Goal: Task Accomplishment & Management: Use online tool/utility

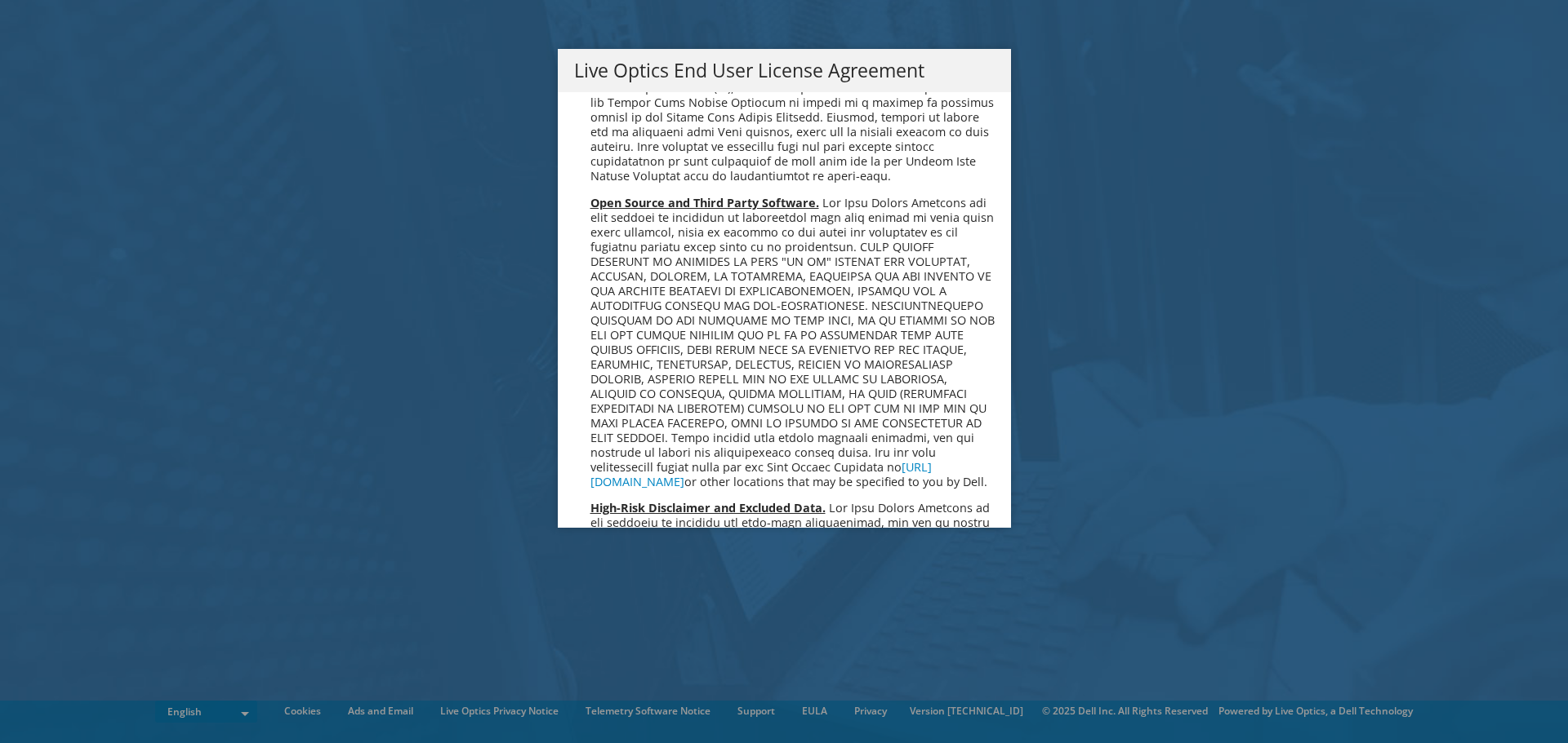
scroll to position [6171, 0]
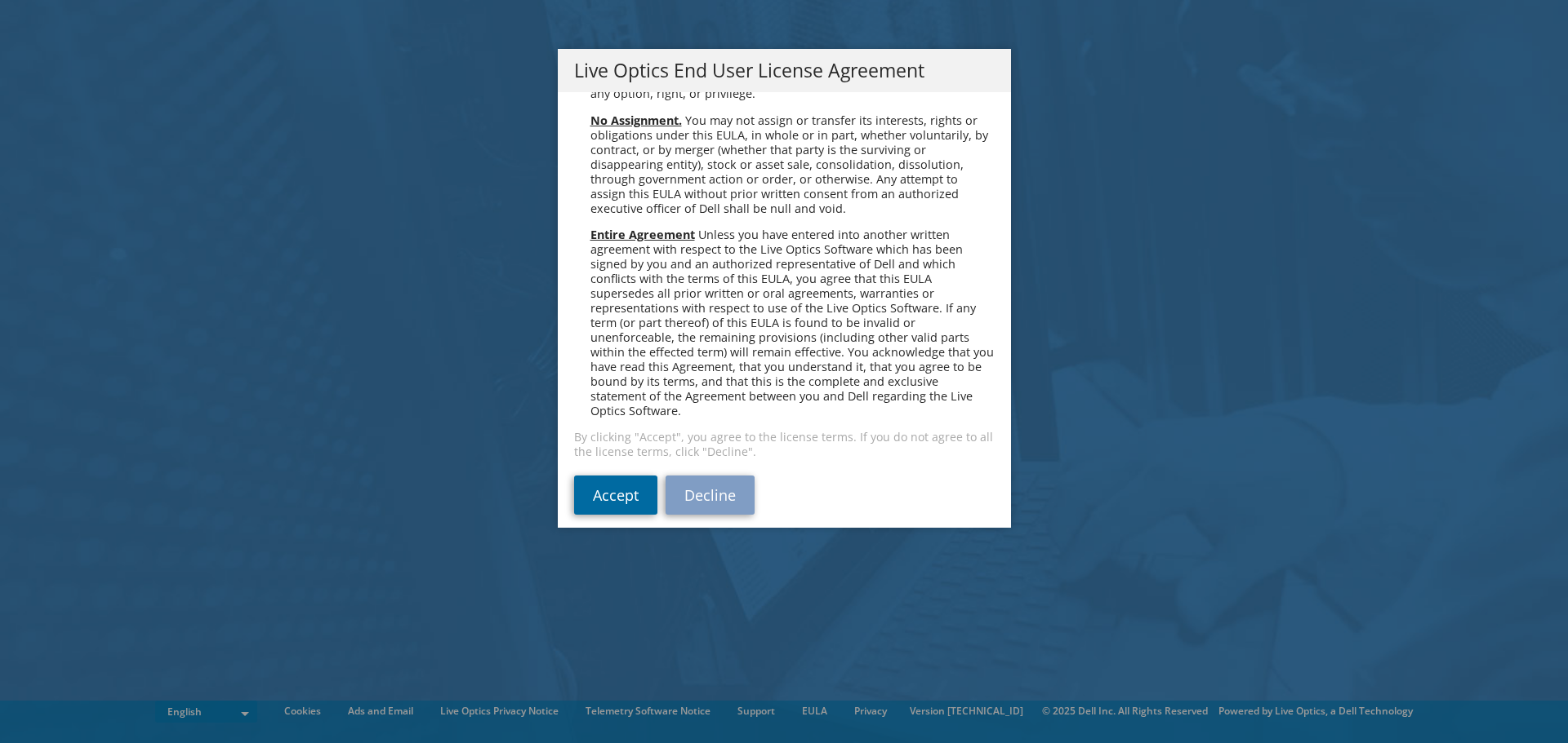
click at [617, 476] on link "Accept" at bounding box center [616, 495] width 83 height 40
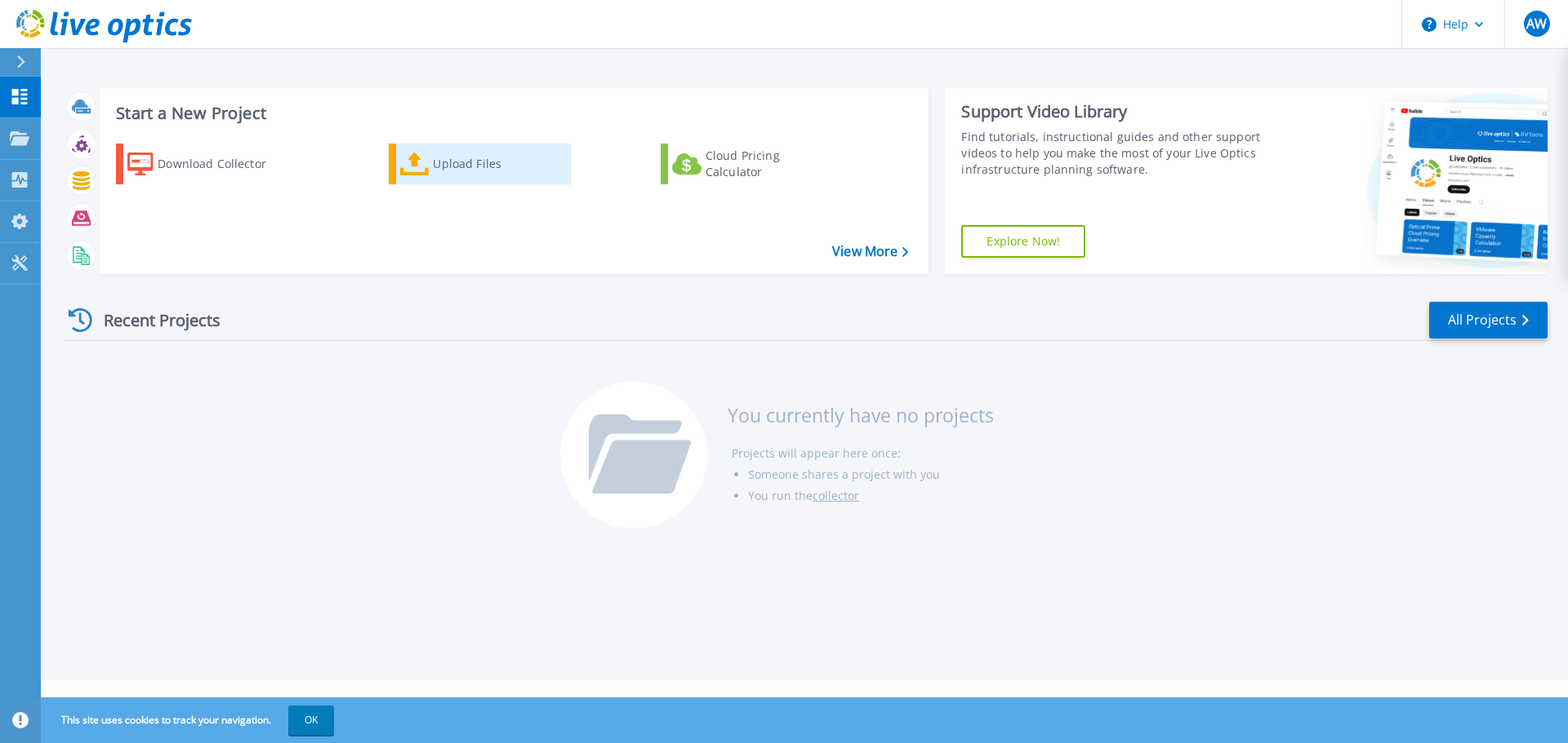
click at [434, 164] on div "Upload Files" at bounding box center [499, 163] width 131 height 33
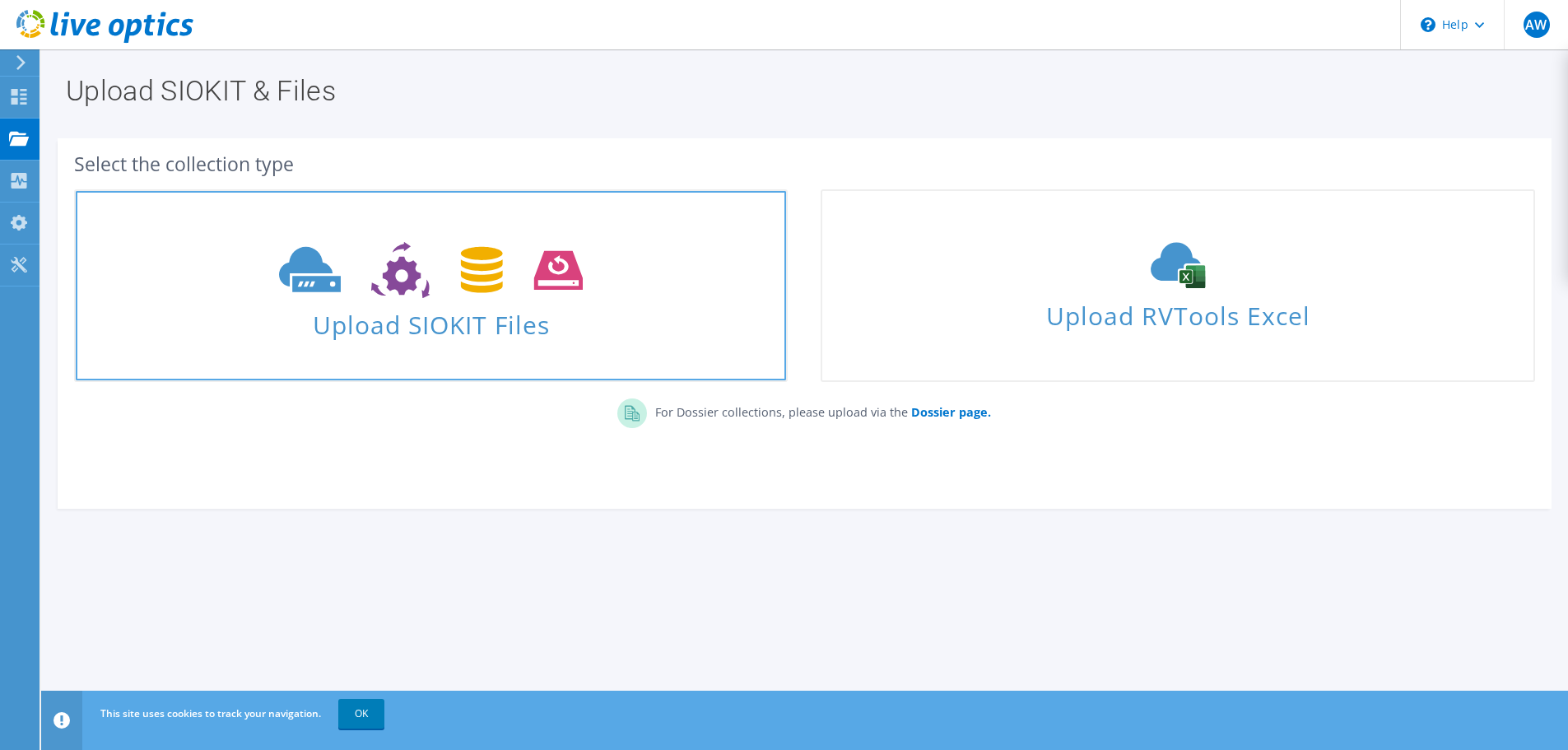
click at [540, 323] on span "Upload SIOKIT Files" at bounding box center [431, 319] width 711 height 35
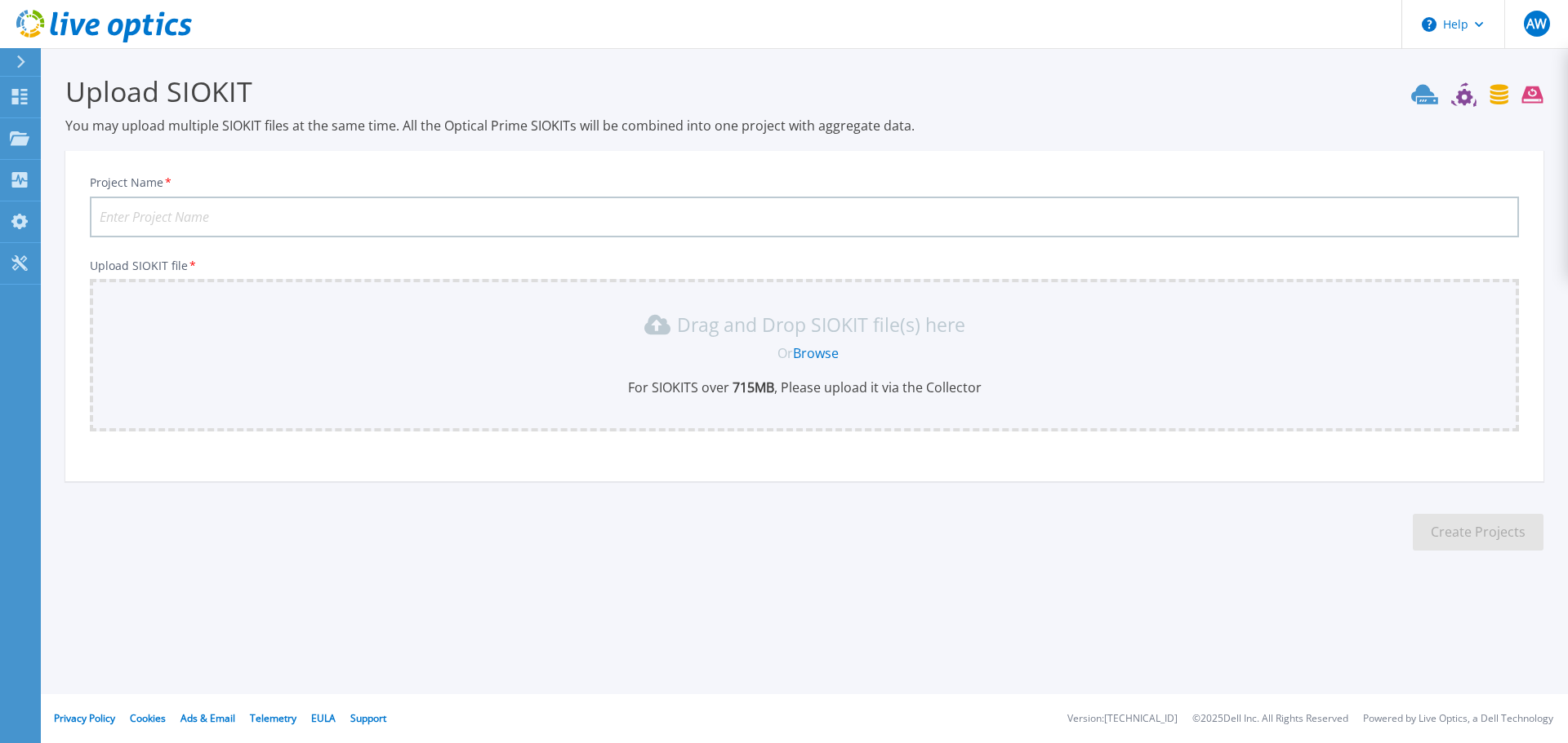
click at [310, 213] on input "Project Name *" at bounding box center [805, 217] width 1429 height 41
type input "CNO"
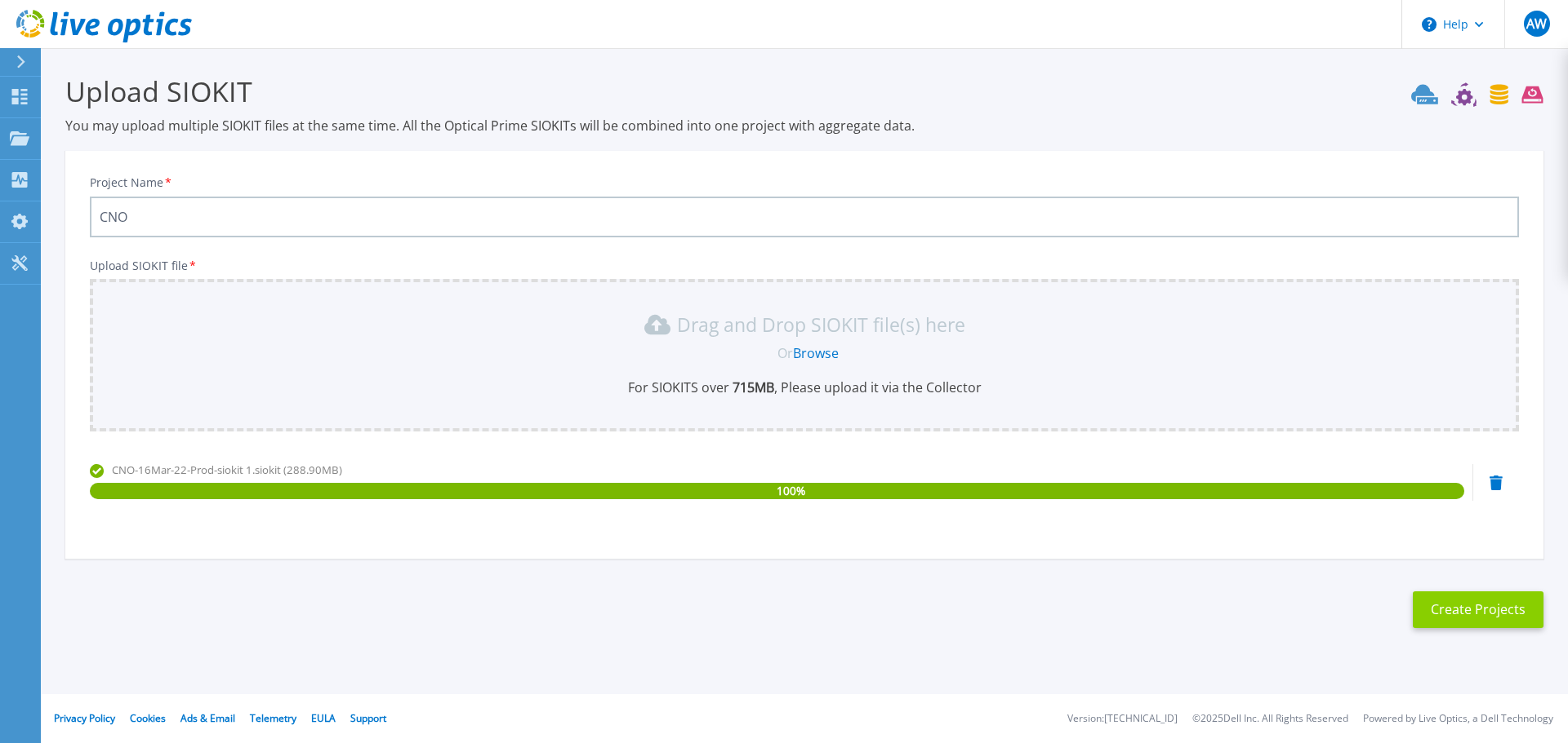
click at [1490, 623] on button "Create Projects" at bounding box center [1478, 609] width 131 height 37
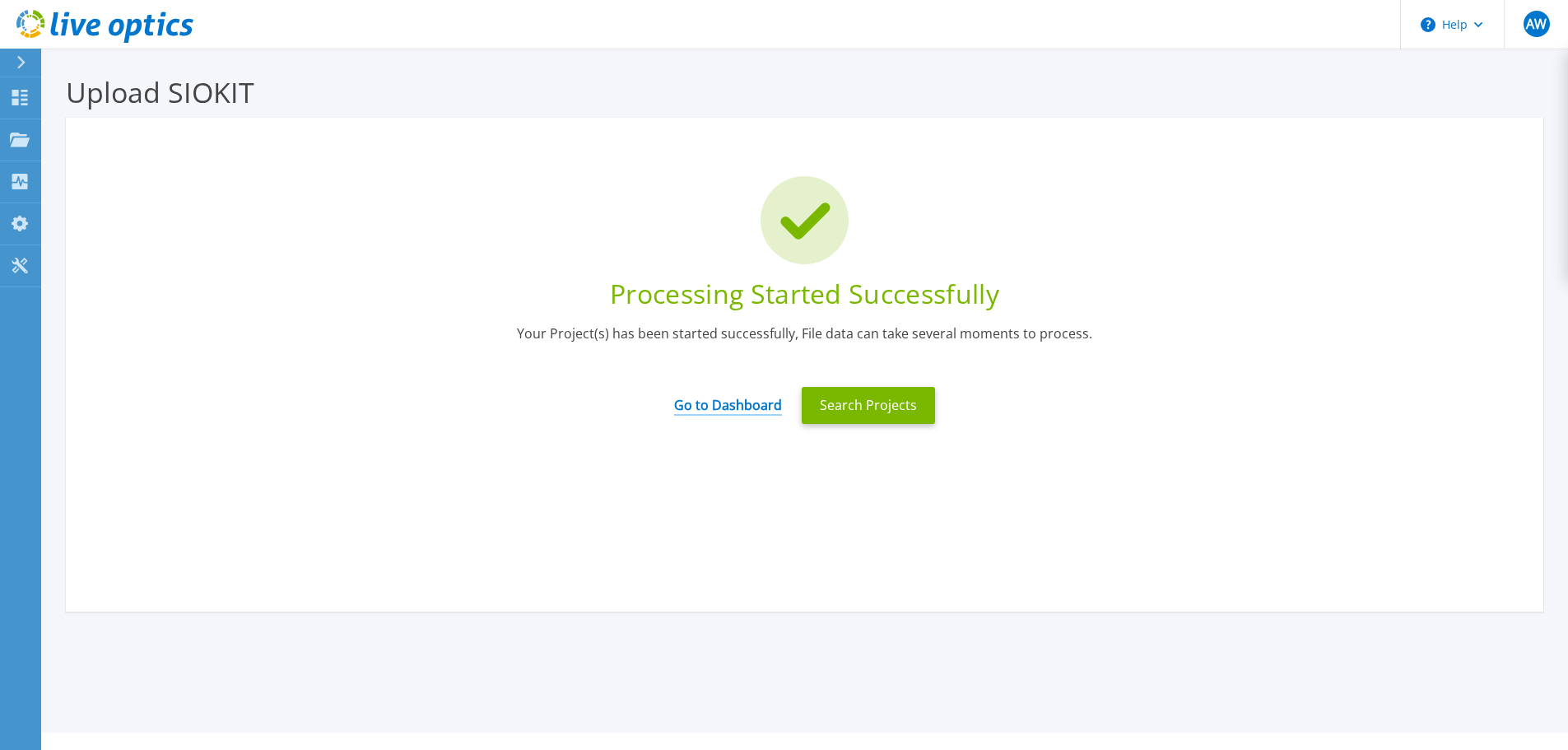
click at [727, 399] on link "Go to Dashboard" at bounding box center [729, 400] width 108 height 32
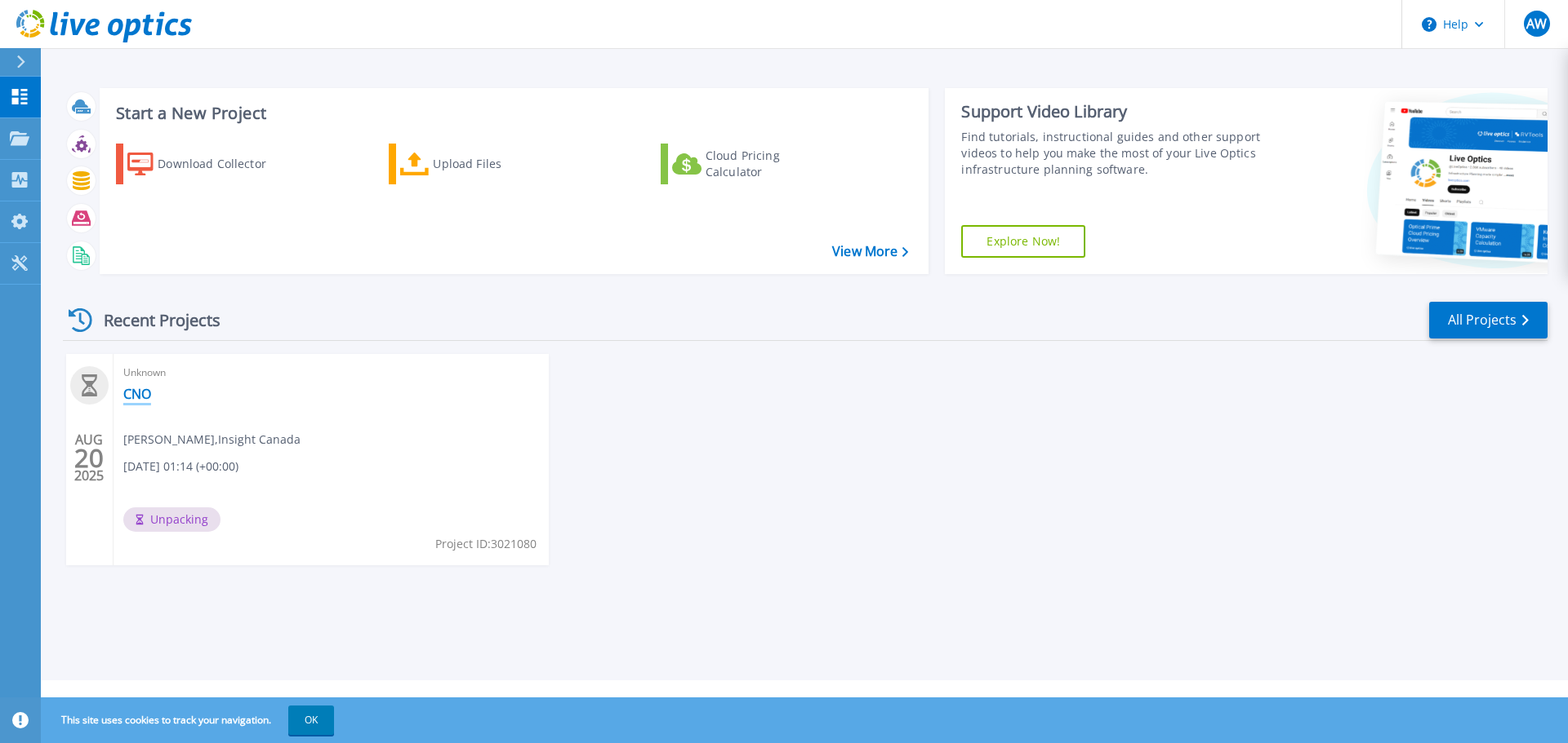
click at [140, 395] on link "CNO" at bounding box center [137, 394] width 28 height 16
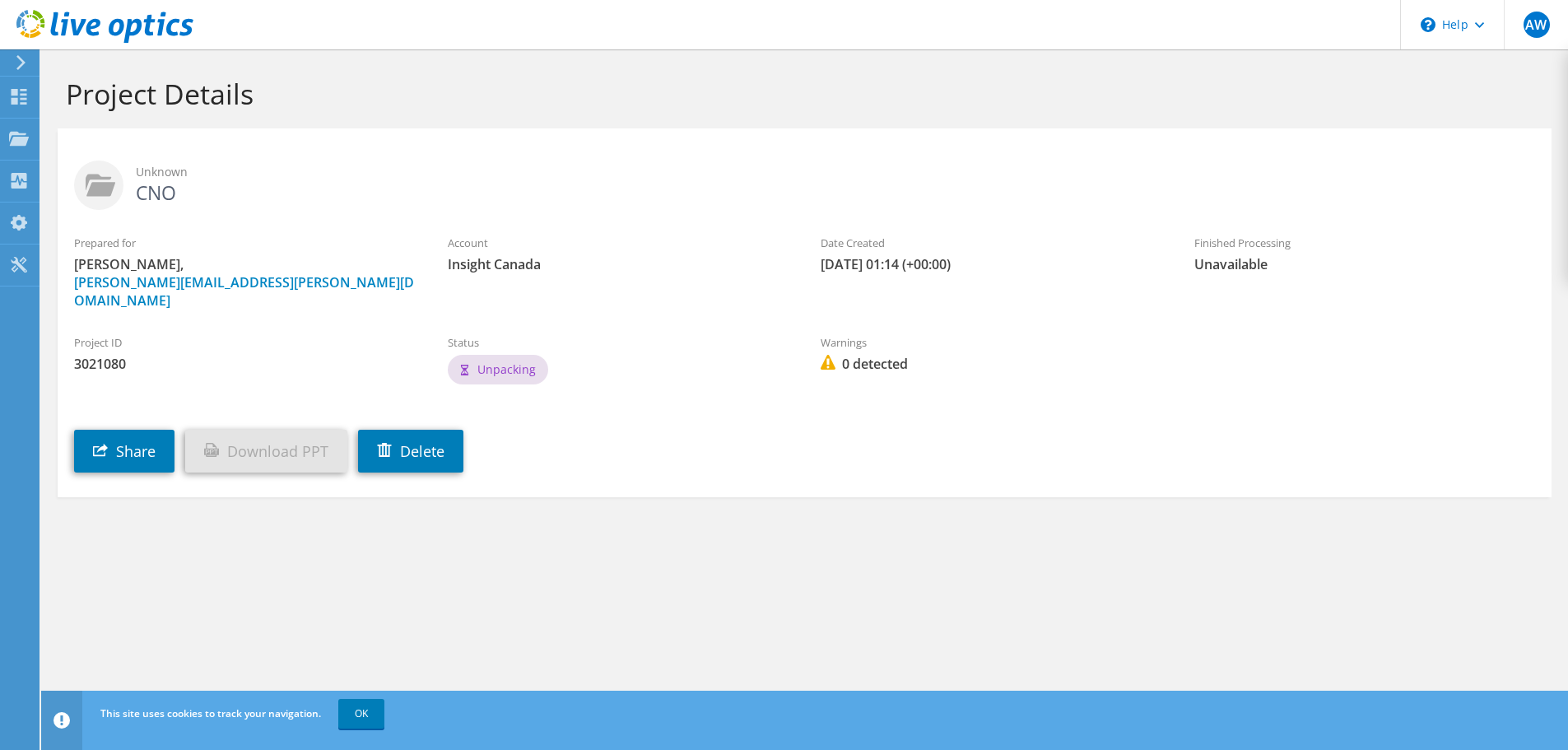
drag, startPoint x: 577, startPoint y: 312, endPoint x: 584, endPoint y: 273, distance: 39.6
click at [584, 273] on span "Insight Canada" at bounding box center [618, 264] width 341 height 18
